Goal: Information Seeking & Learning: Check status

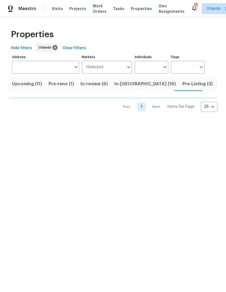
scroll to position [0, 5]
click at [155, 67] on input "Individuals" at bounding box center [148, 67] width 26 height 13
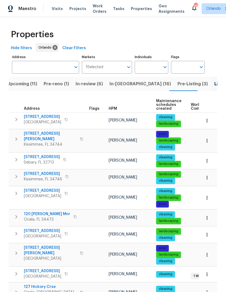
click at [156, 62] on input "Individuals" at bounding box center [148, 67] width 26 height 13
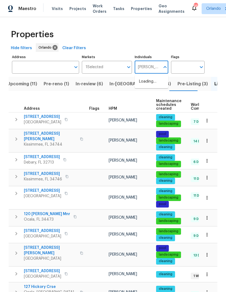
type input "[PERSON_NAME]"
click at [148, 82] on input "checkbox" at bounding box center [144, 84] width 11 height 11
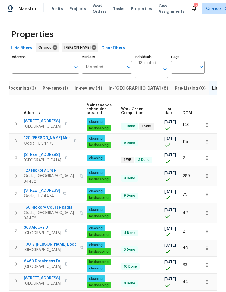
scroll to position [0, 75]
click at [169, 111] on span "List date" at bounding box center [169, 111] width 9 height 8
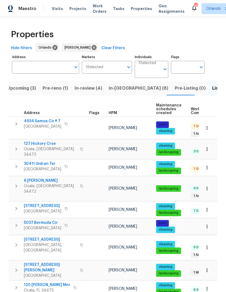
click at [65, 224] on icon "button" at bounding box center [66, 225] width 3 height 3
click at [27, 84] on span "Upcoming (3)" at bounding box center [21, 88] width 29 height 8
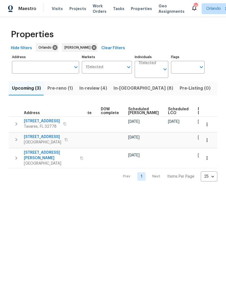
scroll to position [0, 136]
click at [198, 108] on span "Ready Date" at bounding box center [204, 111] width 12 height 8
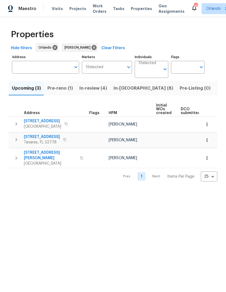
click at [30, 122] on span "[STREET_ADDRESS]" at bounding box center [42, 120] width 37 height 5
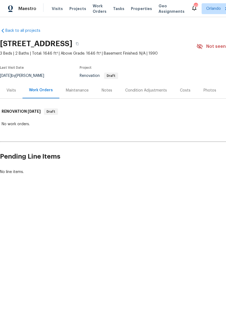
click at [10, 90] on div "Visits" at bounding box center [11, 90] width 9 height 5
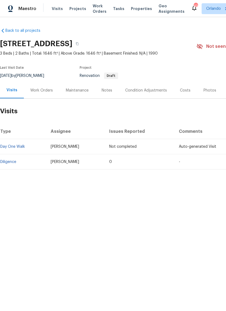
click at [10, 160] on link "Diligence" at bounding box center [8, 162] width 16 height 4
